Goal: Transaction & Acquisition: Purchase product/service

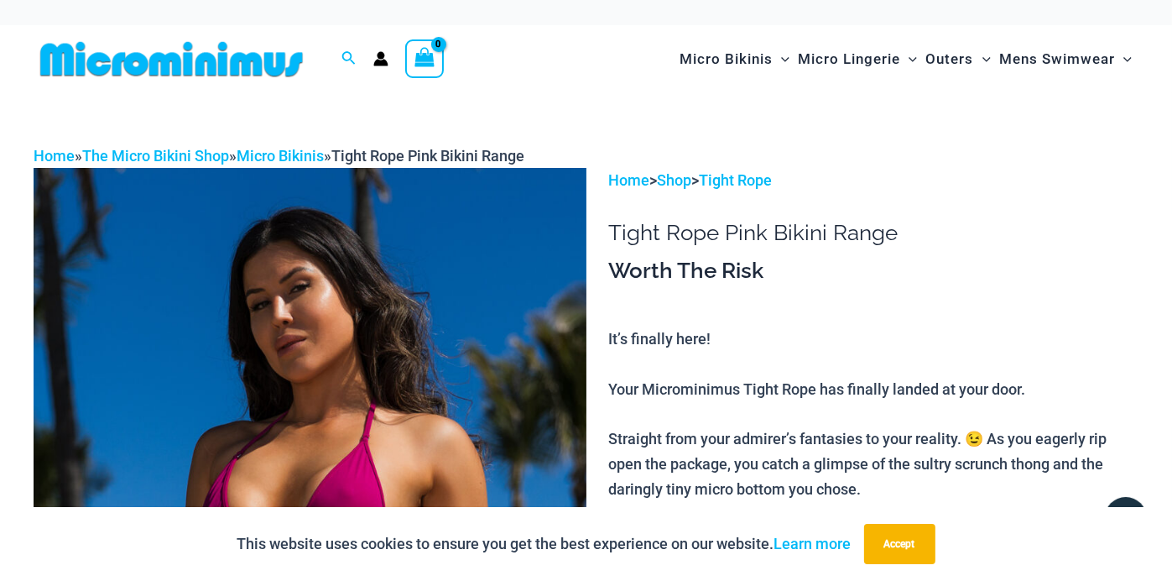
scroll to position [423, 0]
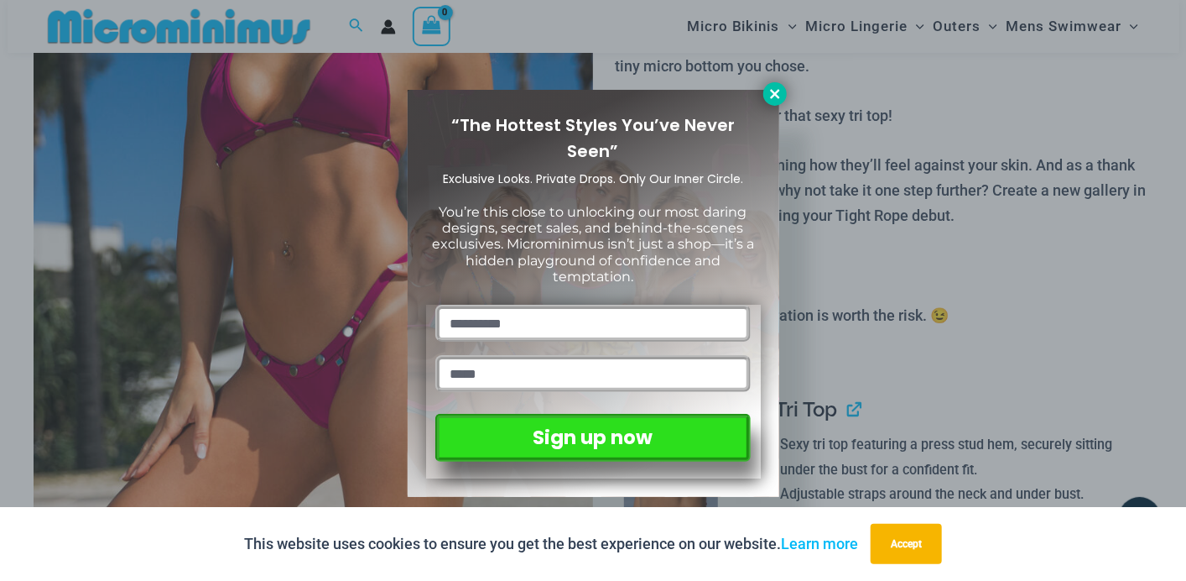
click at [774, 91] on icon at bounding box center [775, 93] width 15 height 15
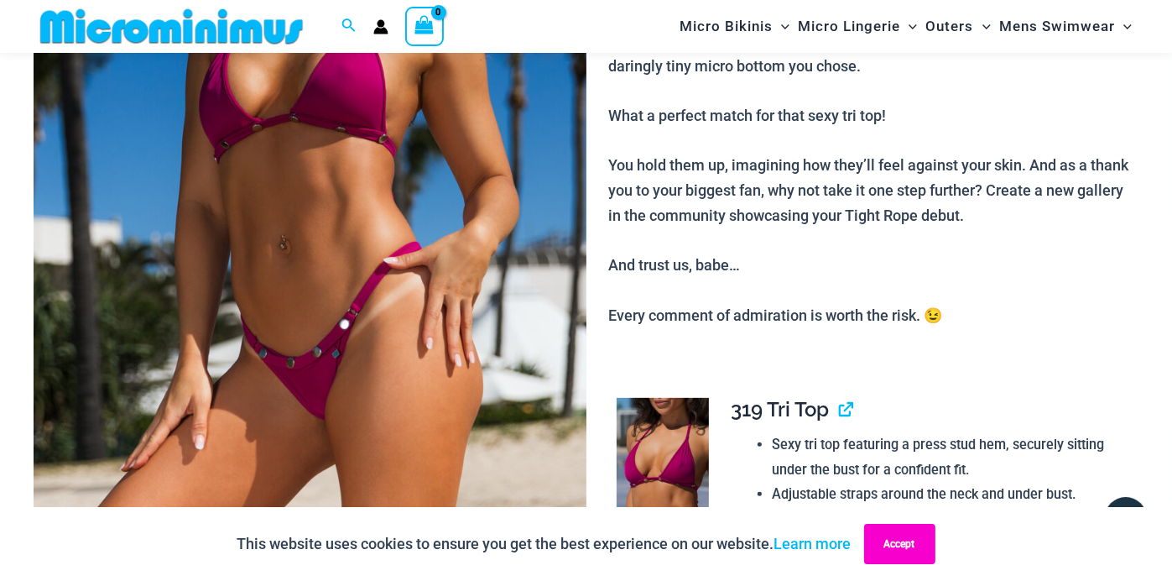
click at [889, 534] on button "Accept" at bounding box center [899, 544] width 71 height 40
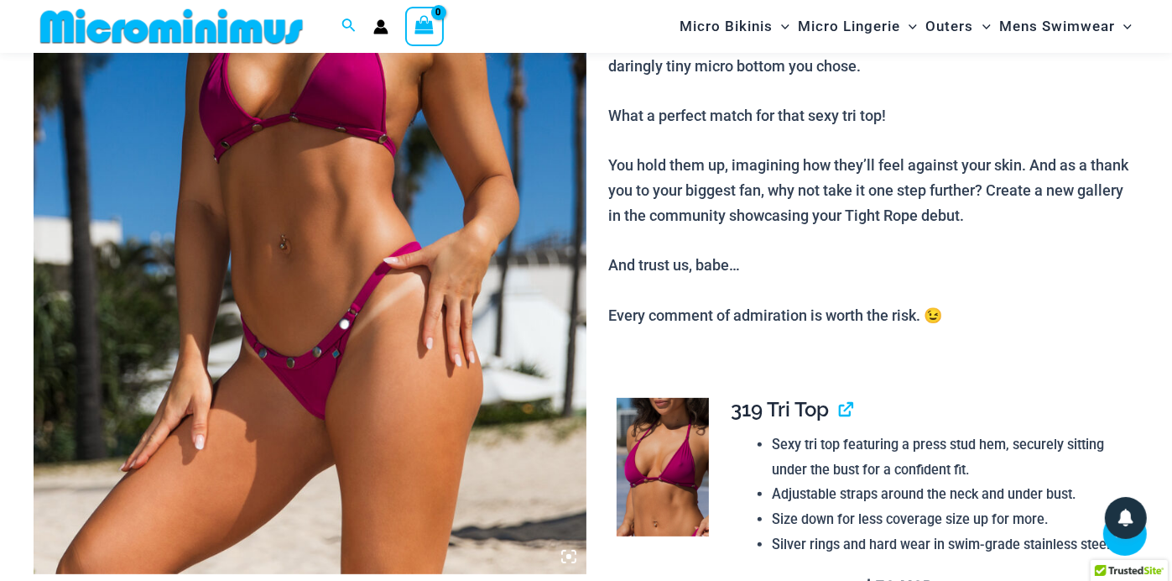
scroll to position [831, 0]
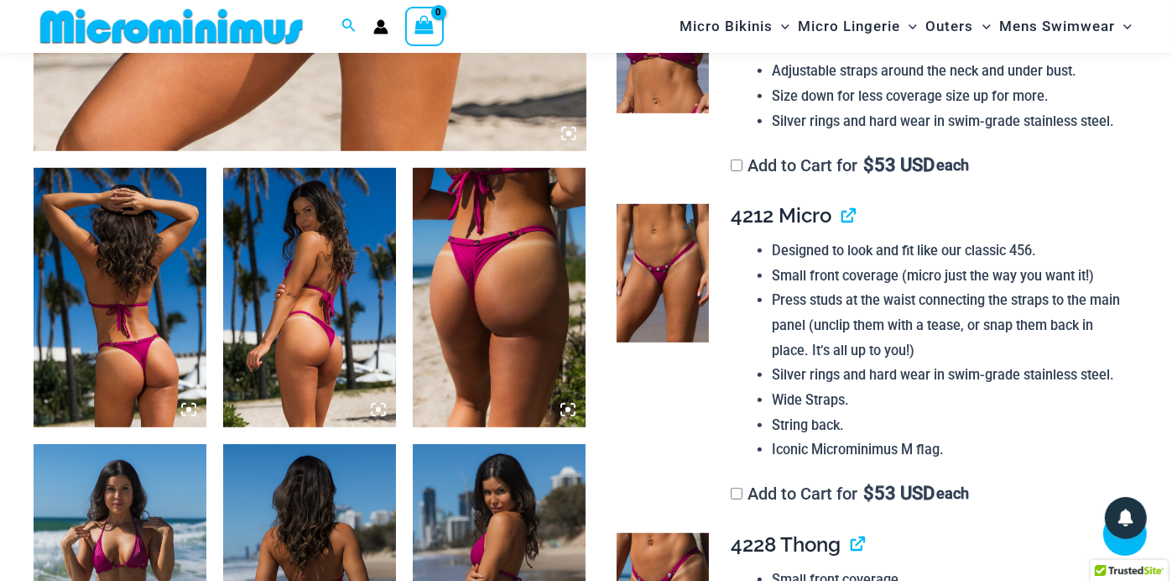
click at [657, 274] on img at bounding box center [663, 273] width 92 height 138
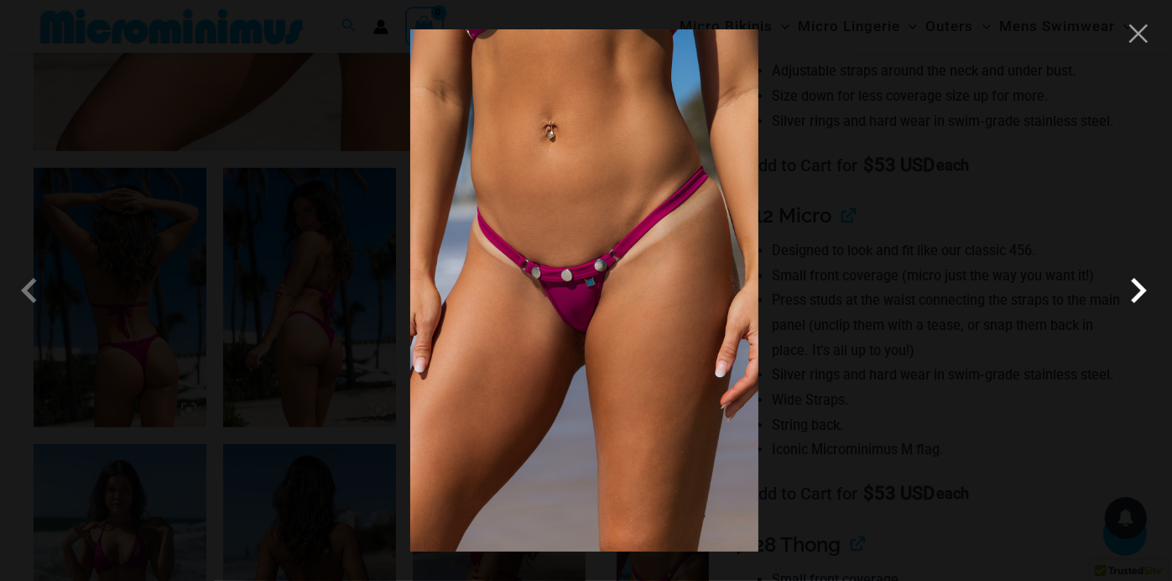
click at [1134, 289] on span at bounding box center [1138, 290] width 50 height 50
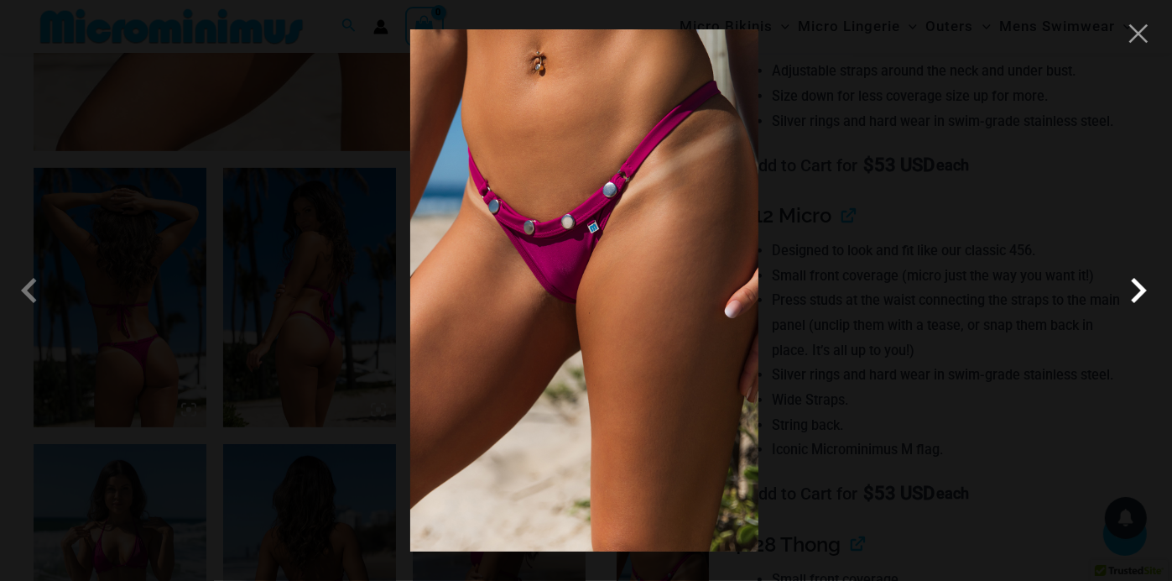
click at [1134, 289] on span at bounding box center [1138, 290] width 50 height 50
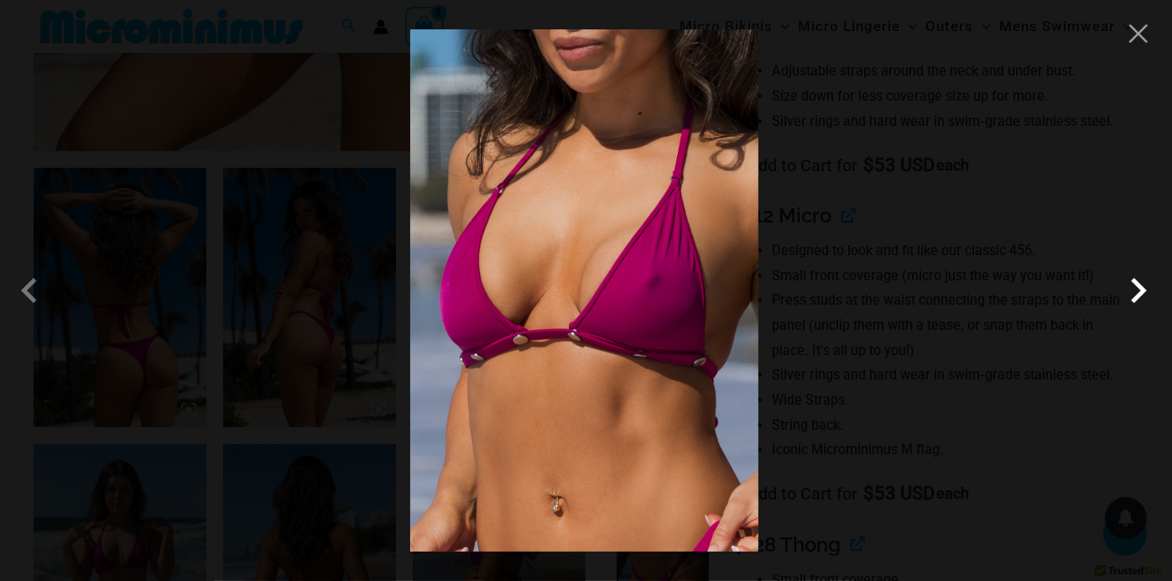
click at [1134, 289] on span at bounding box center [1138, 290] width 50 height 50
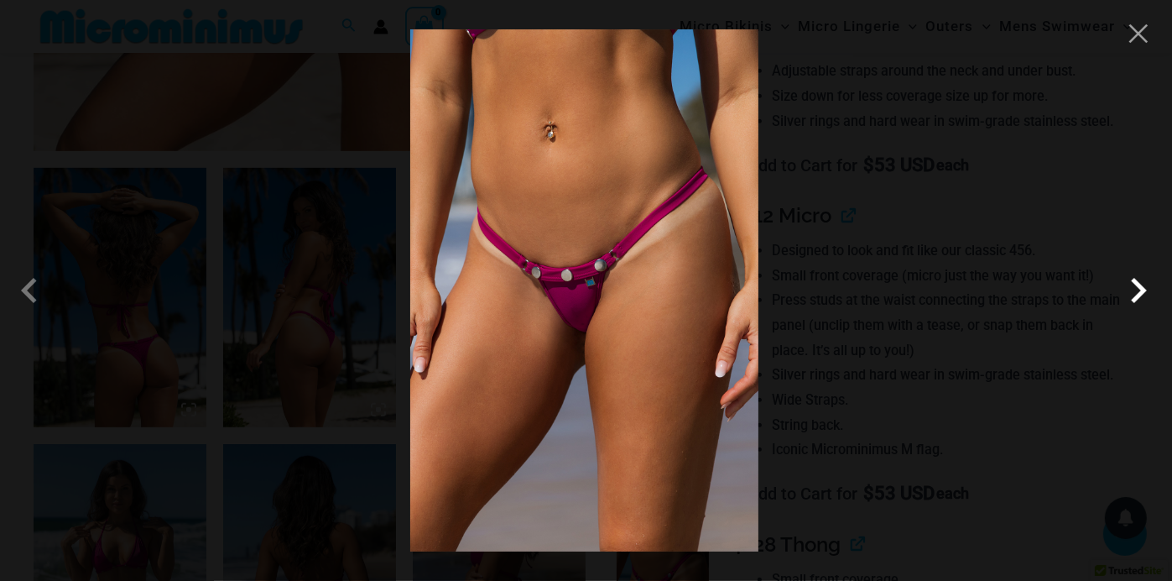
click at [1134, 289] on span at bounding box center [1138, 290] width 50 height 50
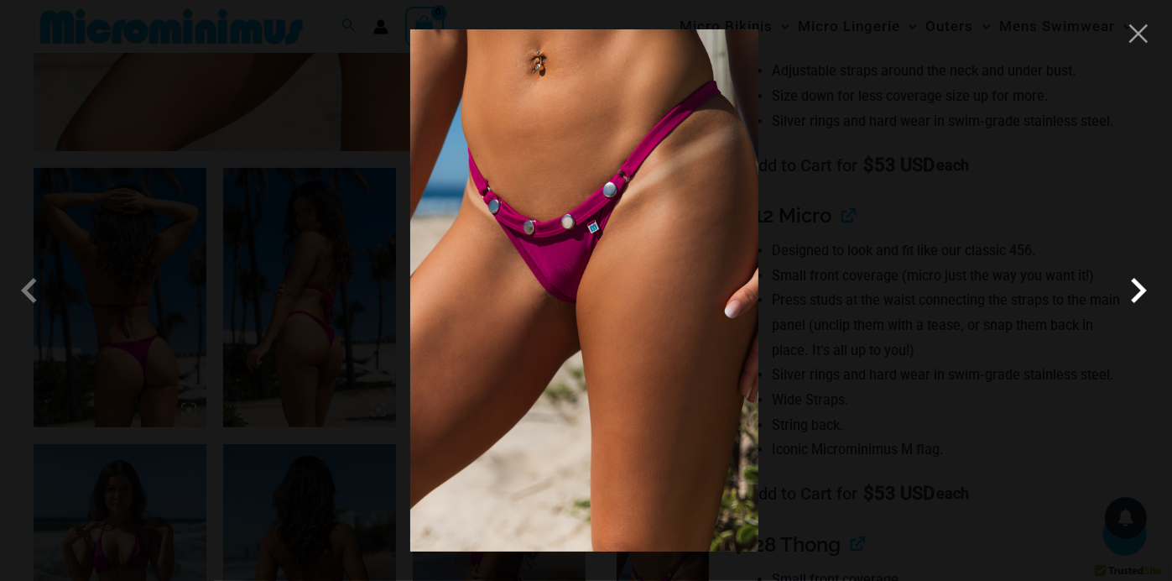
click at [1134, 289] on span at bounding box center [1138, 290] width 50 height 50
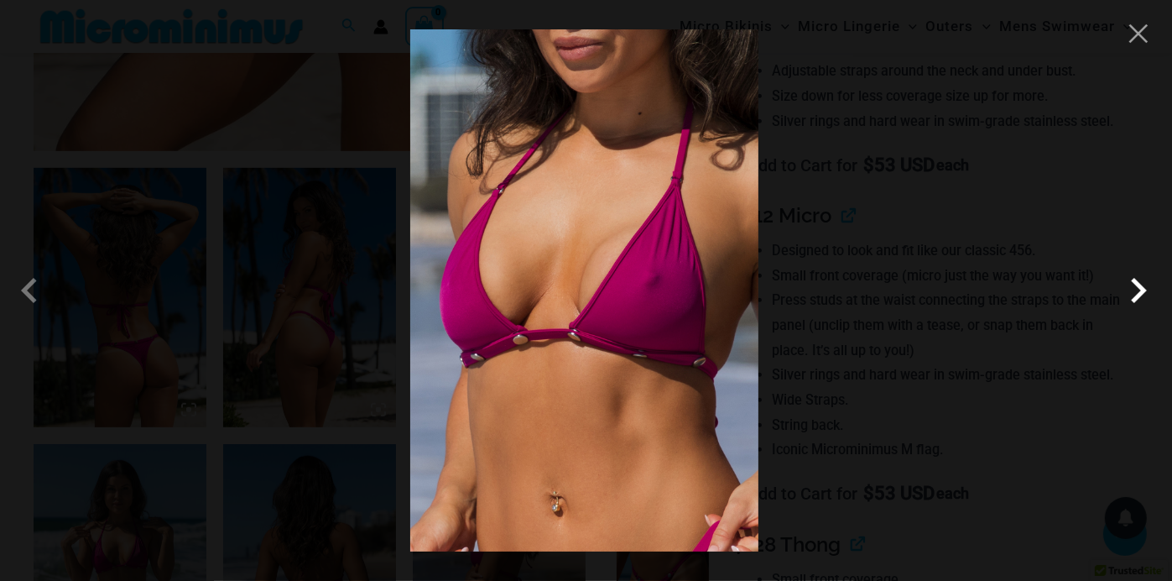
click at [1134, 289] on span at bounding box center [1138, 290] width 50 height 50
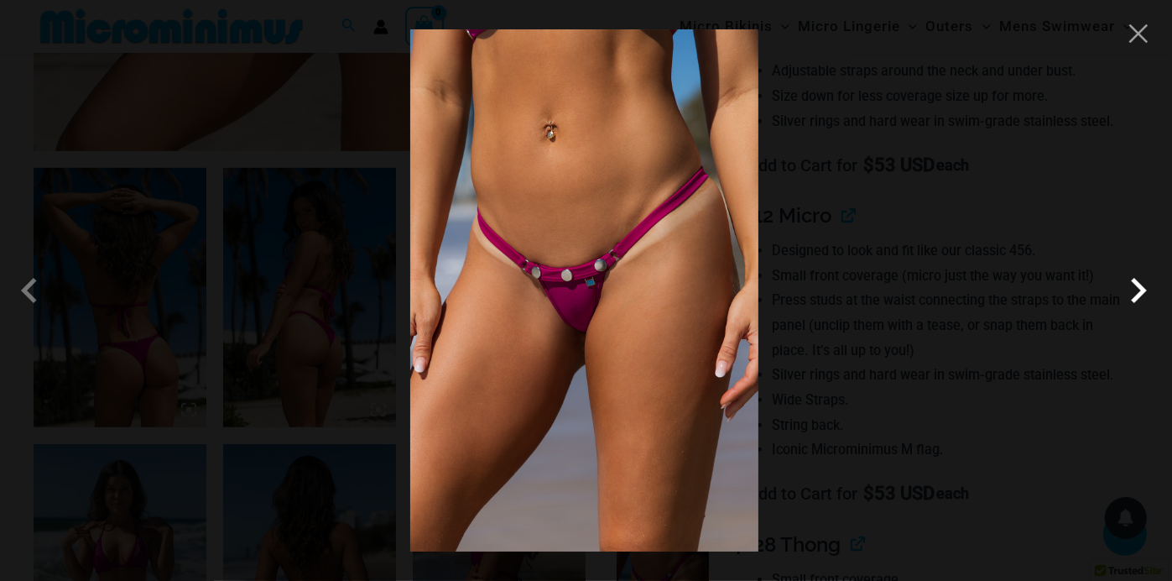
click at [1134, 289] on span at bounding box center [1138, 290] width 50 height 50
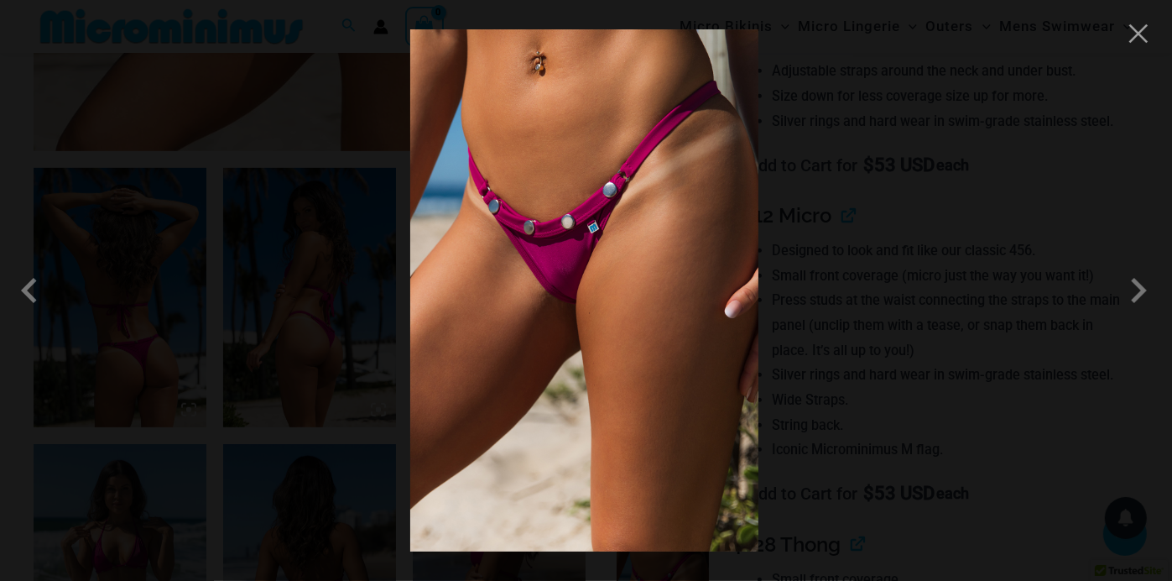
click at [1153, 42] on div at bounding box center [586, 290] width 1172 height 581
